Goal: Transaction & Acquisition: Book appointment/travel/reservation

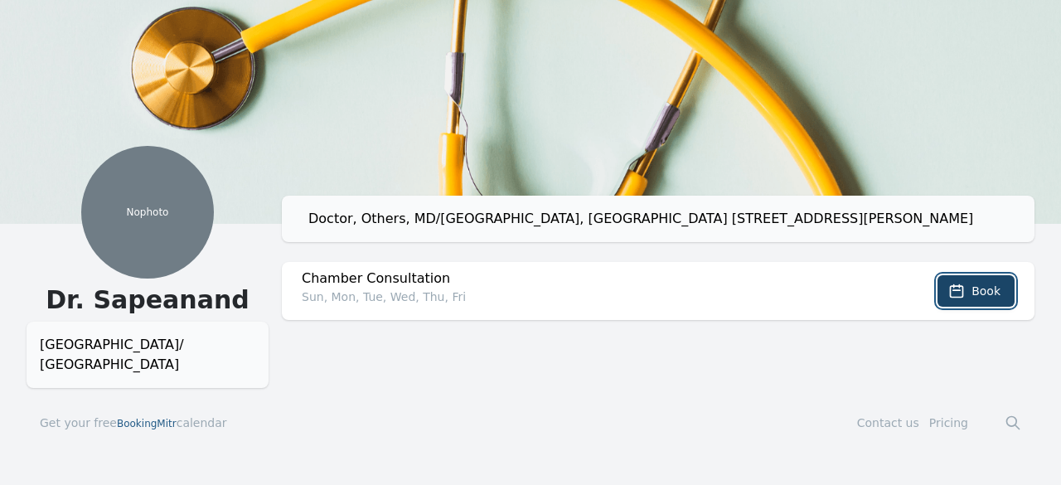
click at [983, 284] on span "Book" at bounding box center [985, 291] width 29 height 17
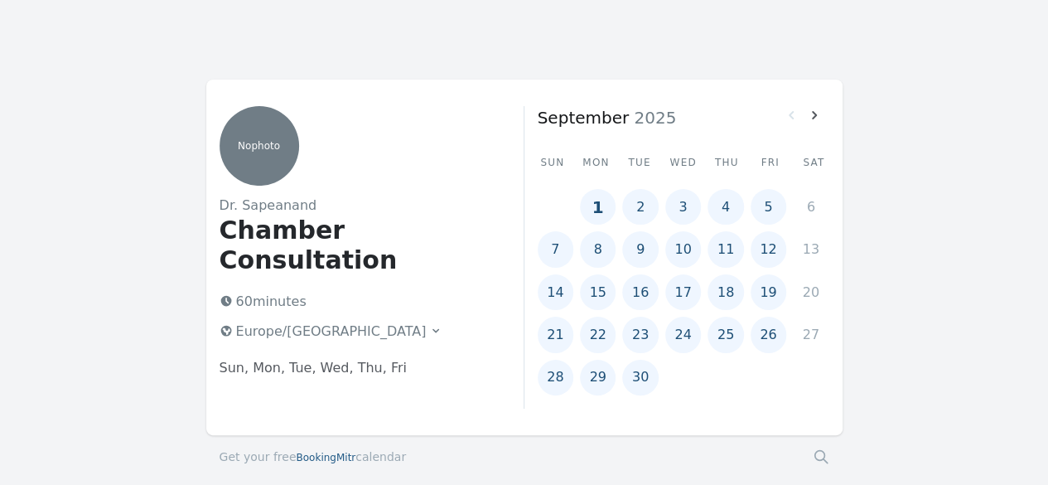
click at [429, 324] on icon at bounding box center [435, 330] width 13 height 13
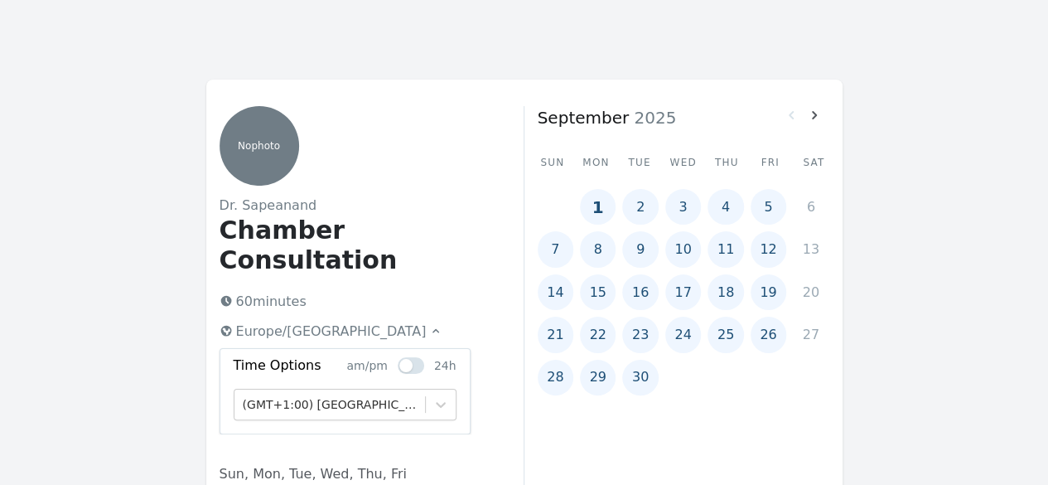
click at [429, 324] on icon at bounding box center [435, 330] width 13 height 13
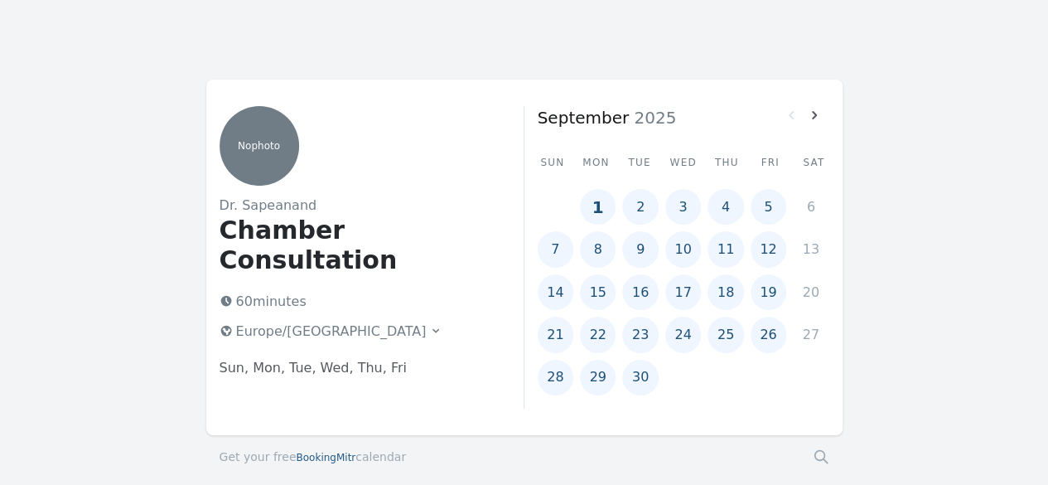
click at [636, 293] on button "16" at bounding box center [640, 292] width 36 height 36
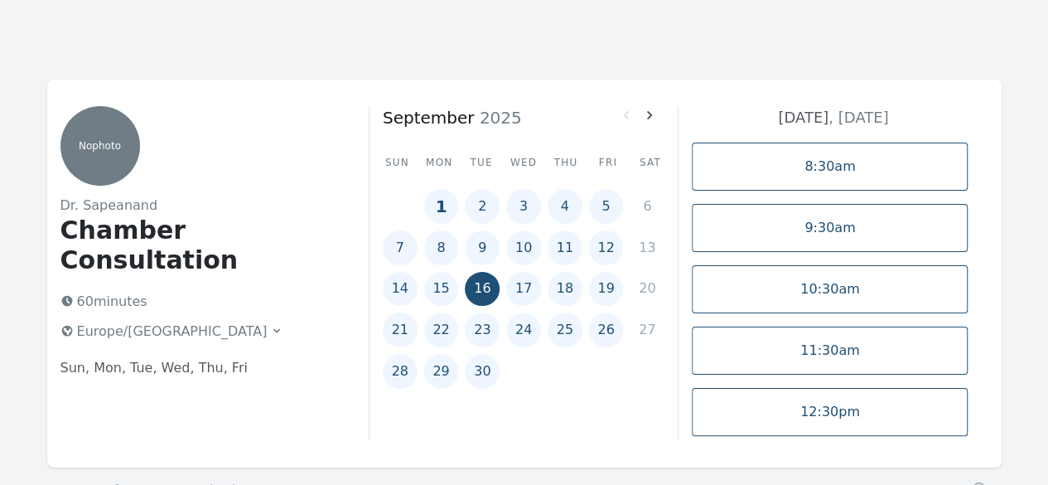
scroll to position [114, 0]
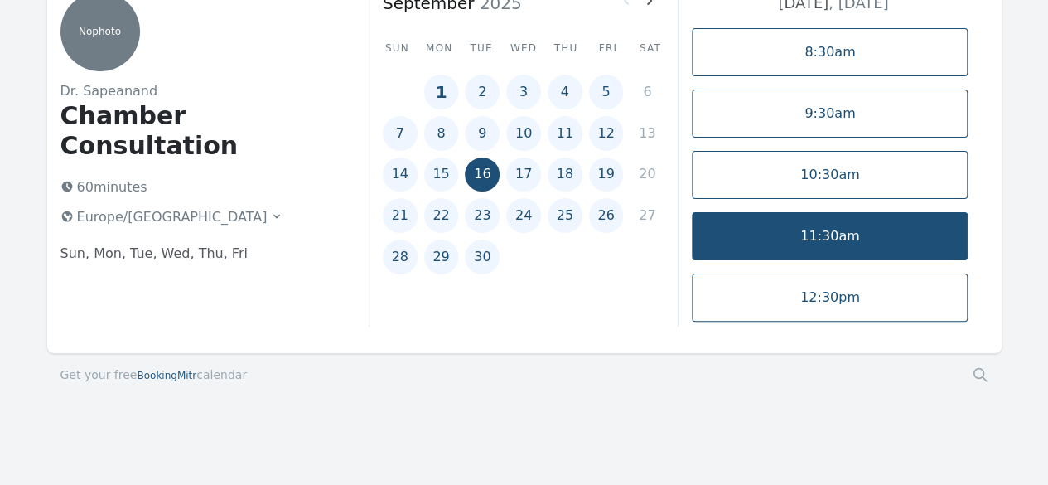
click at [852, 249] on link "11:30am" at bounding box center [830, 236] width 276 height 48
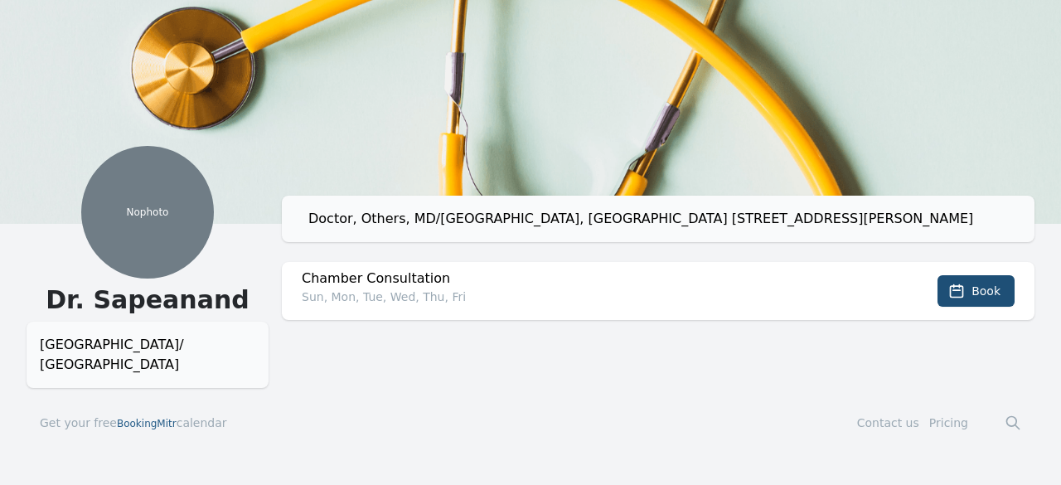
drag, startPoint x: 572, startPoint y: 215, endPoint x: 949, endPoint y: 200, distance: 377.4
click at [949, 200] on div "Doctor, Others, MD/[GEOGRAPHIC_DATA], [GEOGRAPHIC_DATA] [STREET_ADDRESS][PERSON…" at bounding box center [658, 219] width 753 height 46
copy div "lat No.101 [PERSON_NAME] Apts Bangalore [GEOGRAPHIC_DATA] 560 066 [GEOGRAPHIC_D…"
click at [564, 214] on div "Doctor, Others, MD/[GEOGRAPHIC_DATA], [GEOGRAPHIC_DATA] [STREET_ADDRESS][PERSON…" at bounding box center [664, 219] width 713 height 20
drag, startPoint x: 569, startPoint y: 222, endPoint x: 937, endPoint y: 222, distance: 368.8
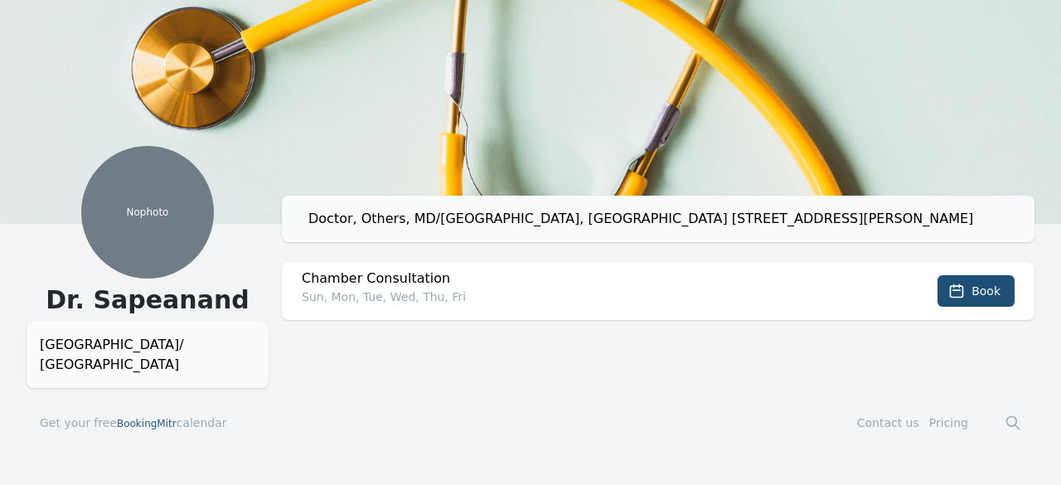
click at [937, 222] on div "Doctor, Others, MD/[GEOGRAPHIC_DATA], [GEOGRAPHIC_DATA] [STREET_ADDRESS][PERSON…" at bounding box center [664, 219] width 713 height 20
copy div "Flat No.101 Aashish Apts Bangalore KARNATAKA 560 066 India"
